Goal: Find specific page/section: Find specific page/section

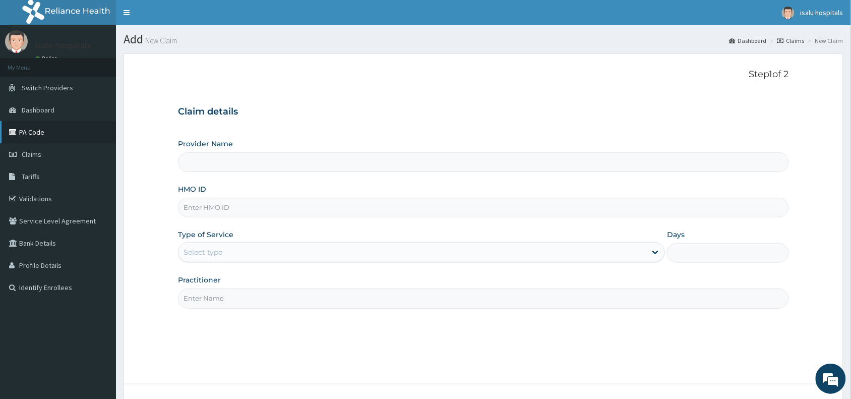
click at [43, 133] on link "PA Code" at bounding box center [58, 132] width 116 height 22
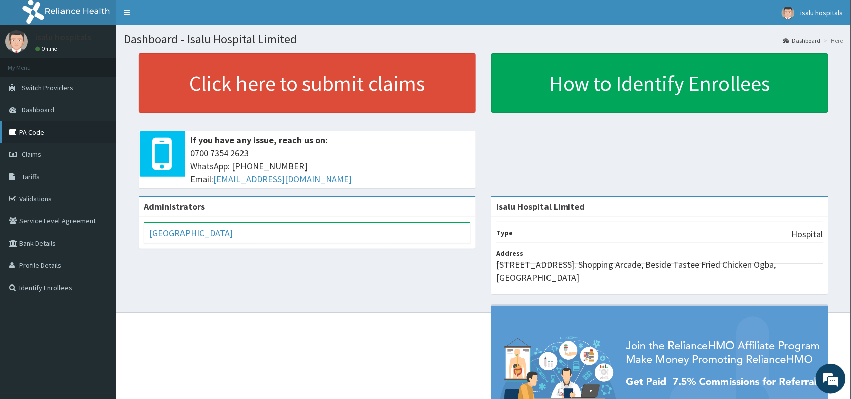
click at [24, 132] on link "PA Code" at bounding box center [58, 132] width 116 height 22
